Goal: Transaction & Acquisition: Purchase product/service

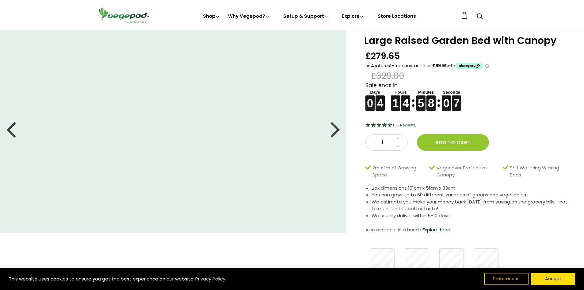
scroll to position [9, 0]
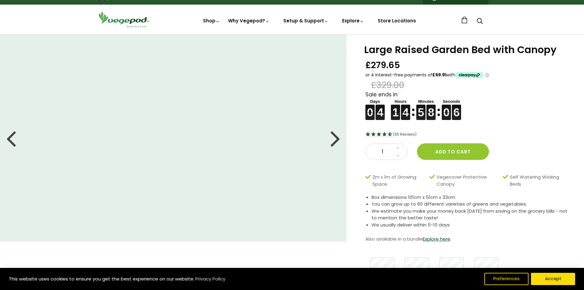
click at [335, 141] on div at bounding box center [335, 138] width 10 height 28
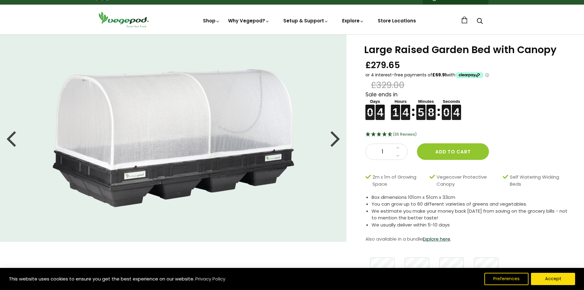
click at [335, 141] on div at bounding box center [335, 138] width 10 height 28
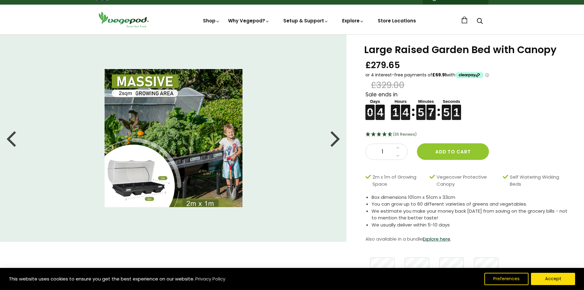
click at [335, 141] on div at bounding box center [335, 138] width 10 height 28
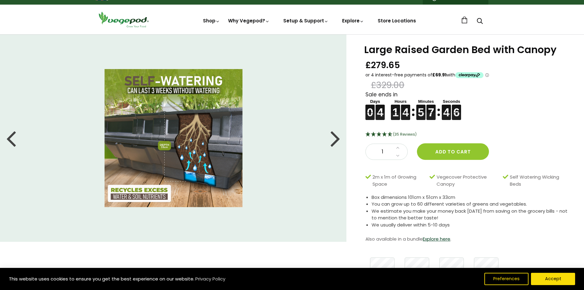
click at [335, 141] on div at bounding box center [335, 138] width 10 height 28
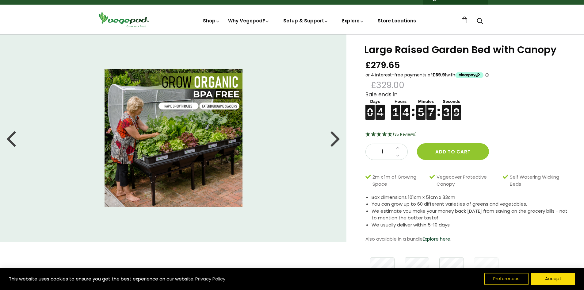
click at [335, 141] on div at bounding box center [335, 138] width 10 height 28
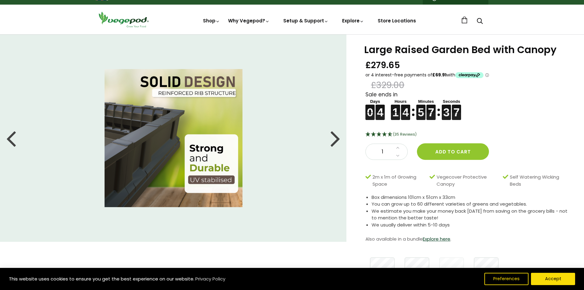
click at [335, 141] on div at bounding box center [335, 138] width 10 height 28
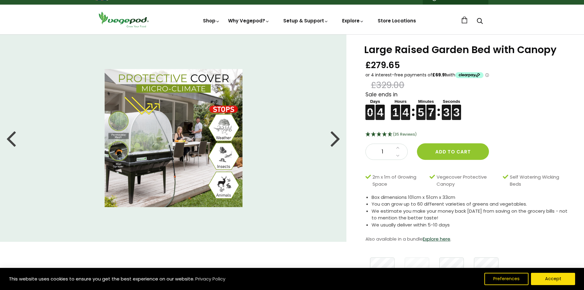
click at [335, 141] on div at bounding box center [335, 138] width 10 height 28
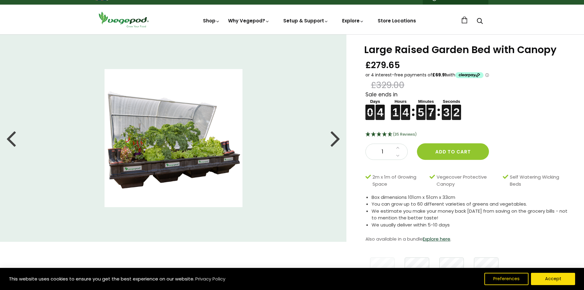
click at [335, 141] on div at bounding box center [335, 138] width 10 height 28
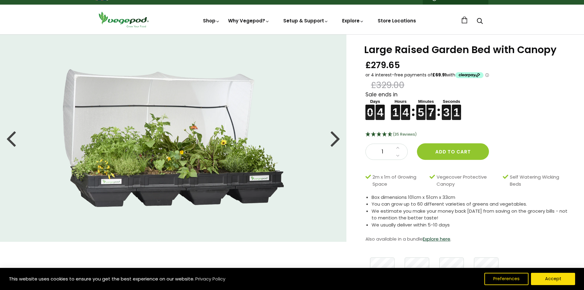
click at [335, 141] on div at bounding box center [335, 138] width 10 height 28
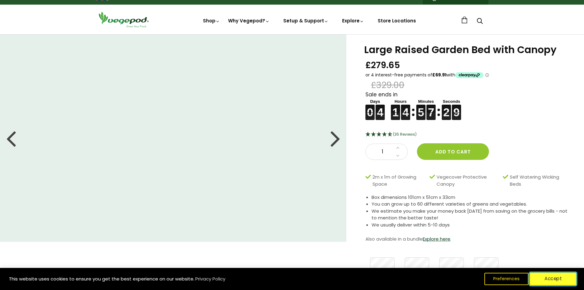
click at [563, 277] on button "Accept" at bounding box center [552, 278] width 47 height 13
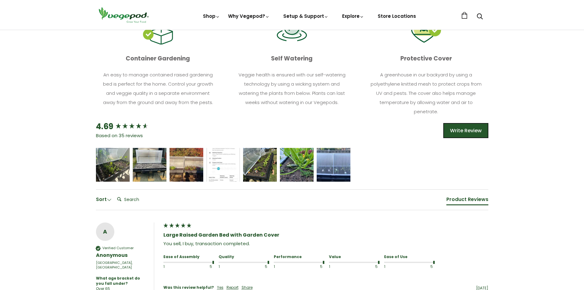
scroll to position [313, 0]
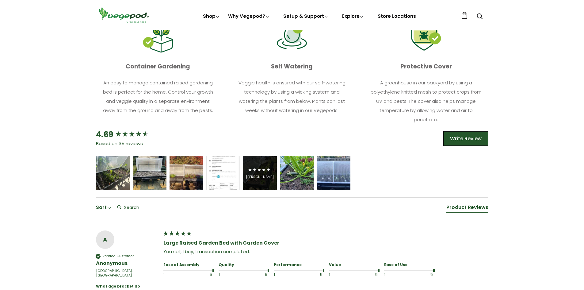
click at [247, 169] on div "[PERSON_NAME]" at bounding box center [260, 173] width 34 height 34
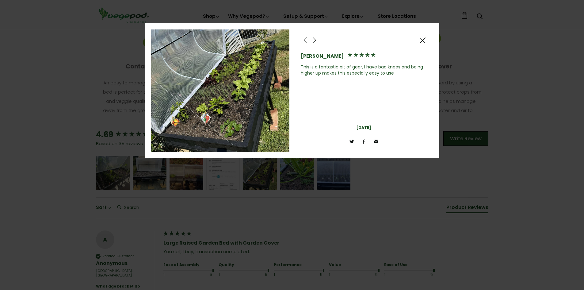
click at [314, 41] on span at bounding box center [314, 40] width 7 height 8
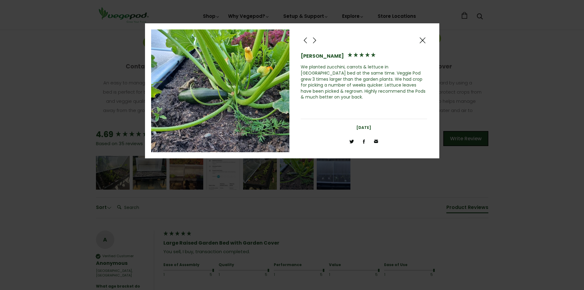
click at [314, 41] on span at bounding box center [314, 40] width 7 height 8
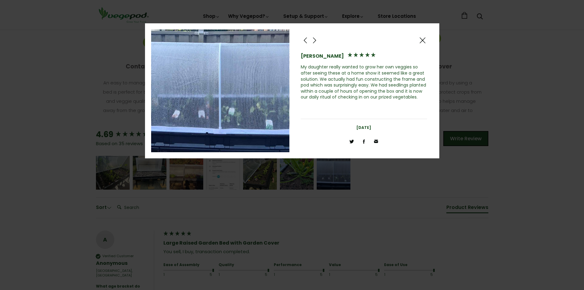
click at [314, 41] on span at bounding box center [314, 40] width 7 height 8
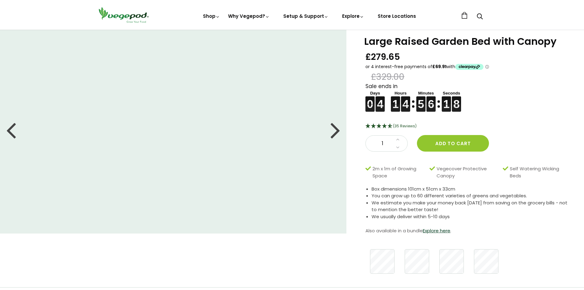
scroll to position [0, 0]
